Goal: Complete application form

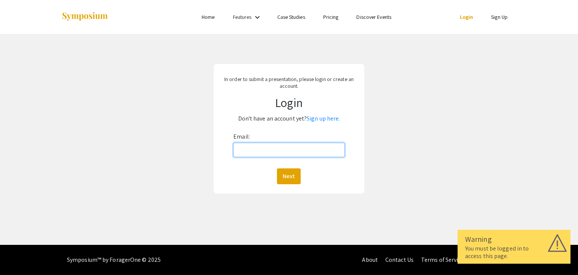
click at [260, 152] on input "Email:" at bounding box center [288, 150] width 111 height 14
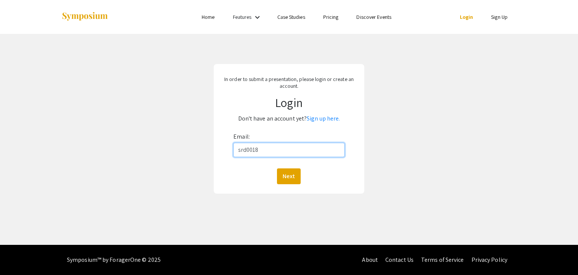
type input "srd0018"
click at [267, 153] on input "srd0018" at bounding box center [288, 150] width 111 height 14
type input "[EMAIL_ADDRESS][DOMAIN_NAME]"
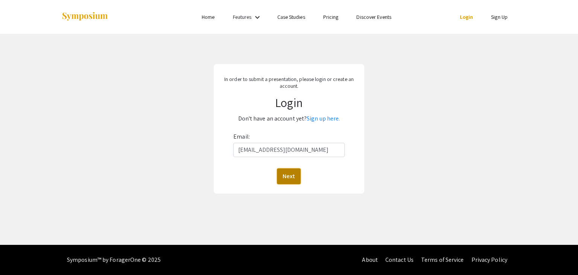
click at [288, 171] on button "Next" at bounding box center [289, 176] width 24 height 16
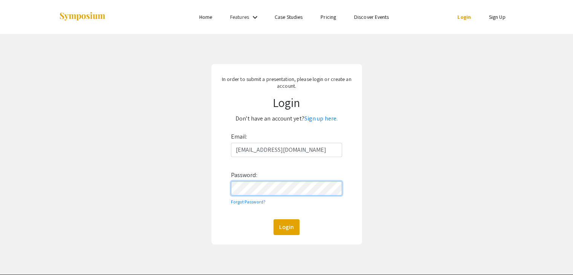
click at [273, 219] on button "Login" at bounding box center [286, 227] width 26 height 16
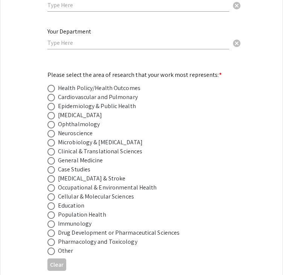
scroll to position [971, 0]
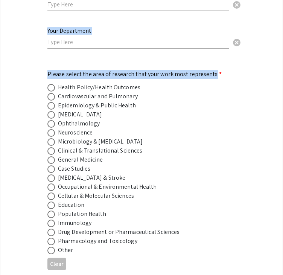
scroll to position [841, 0]
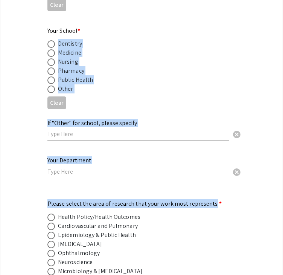
drag, startPoint x: 211, startPoint y: 52, endPoint x: 112, endPoint y: -33, distance: 129.8
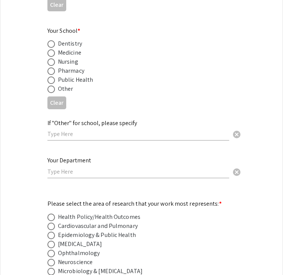
click at [261, 185] on div "Symposium Presentation Submission [PERSON_NAME] and WV IDeA Research Conference…" at bounding box center [141, 239] width 283 height 2077
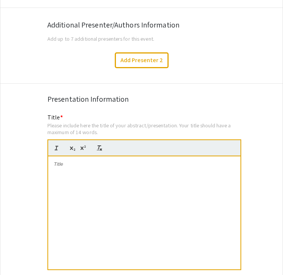
scroll to position [1286, 0]
